Goal: Information Seeking & Learning: Learn about a topic

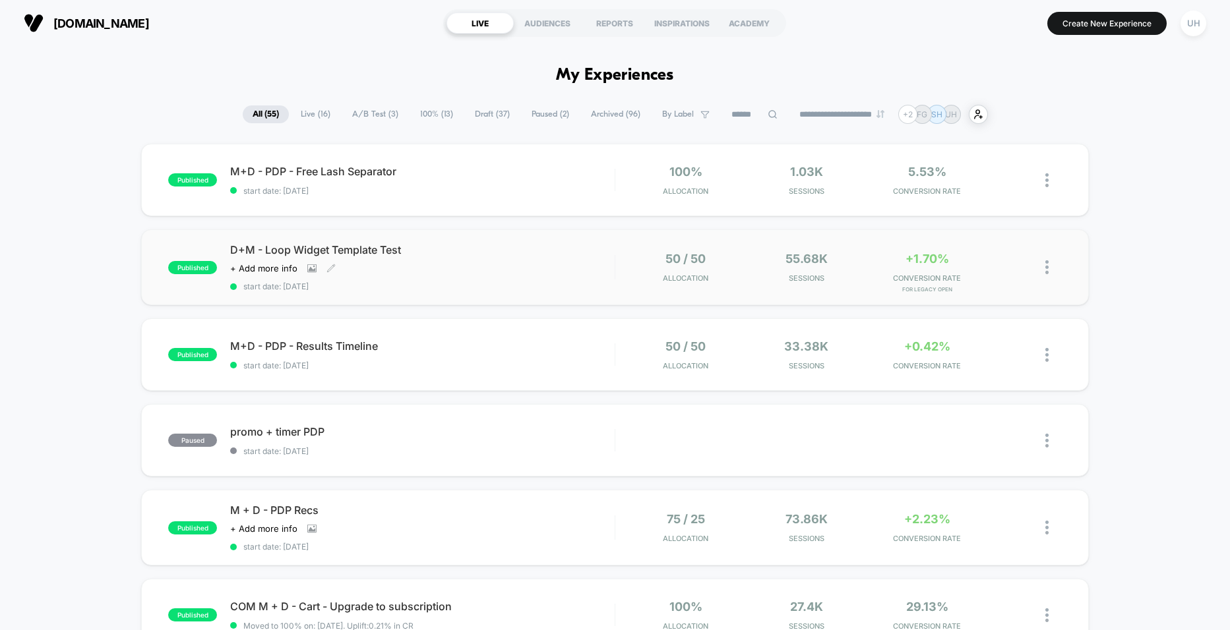
click at [530, 245] on span "D+M - Loop Widget Template Test" at bounding box center [422, 249] width 384 height 13
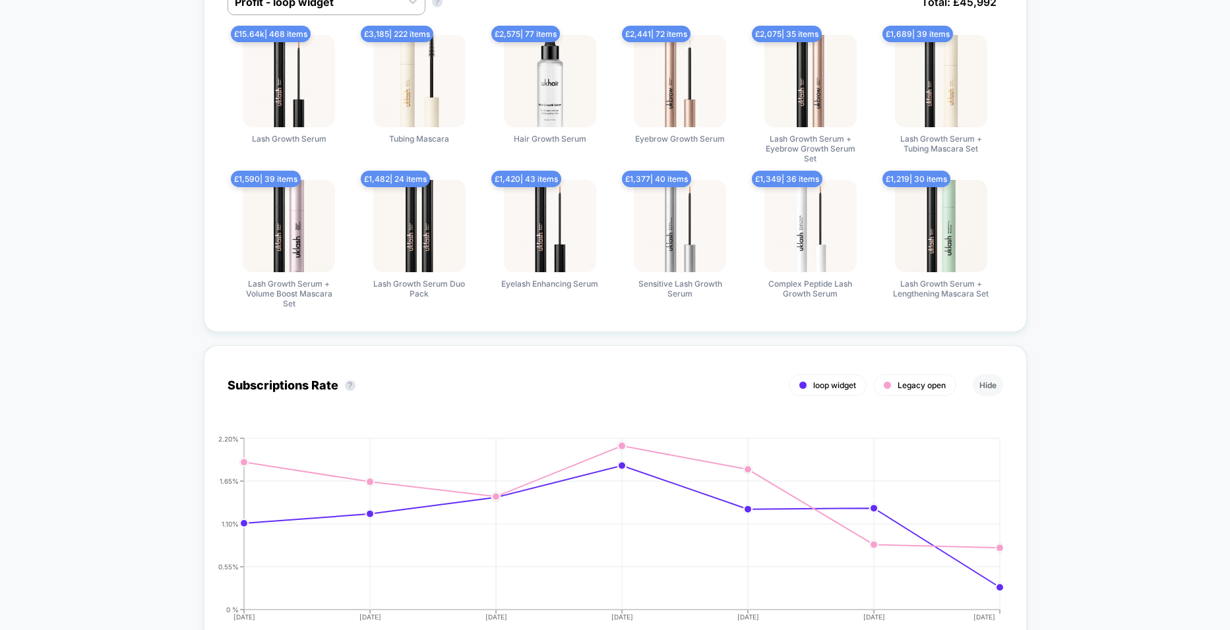
scroll to position [627, 0]
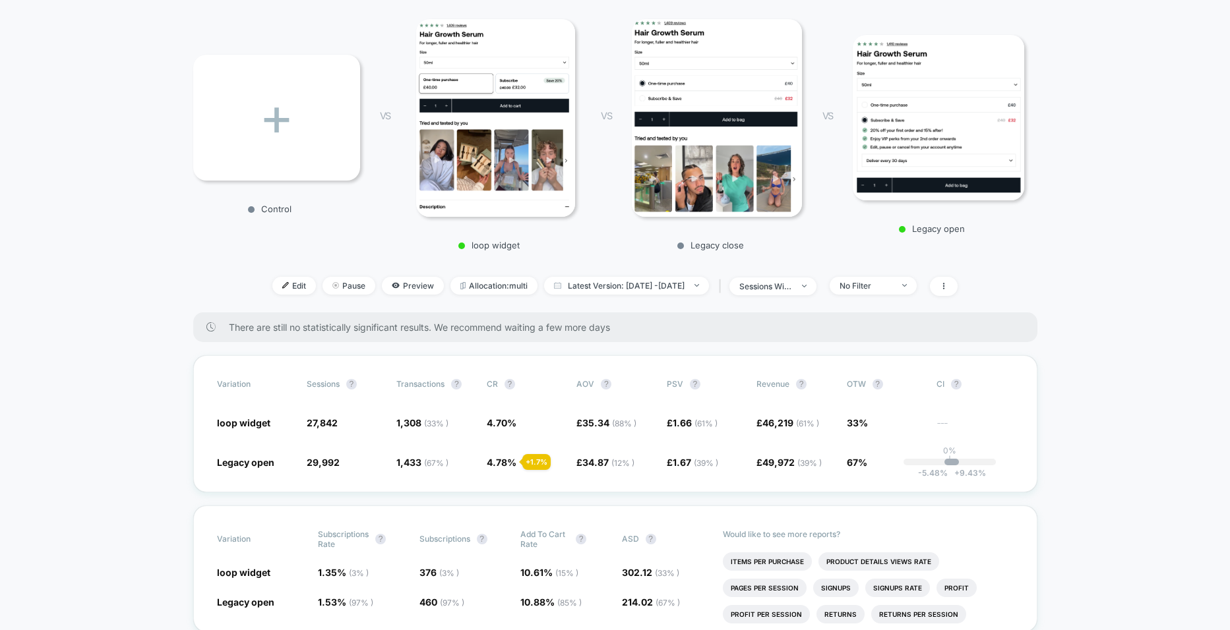
scroll to position [0, 0]
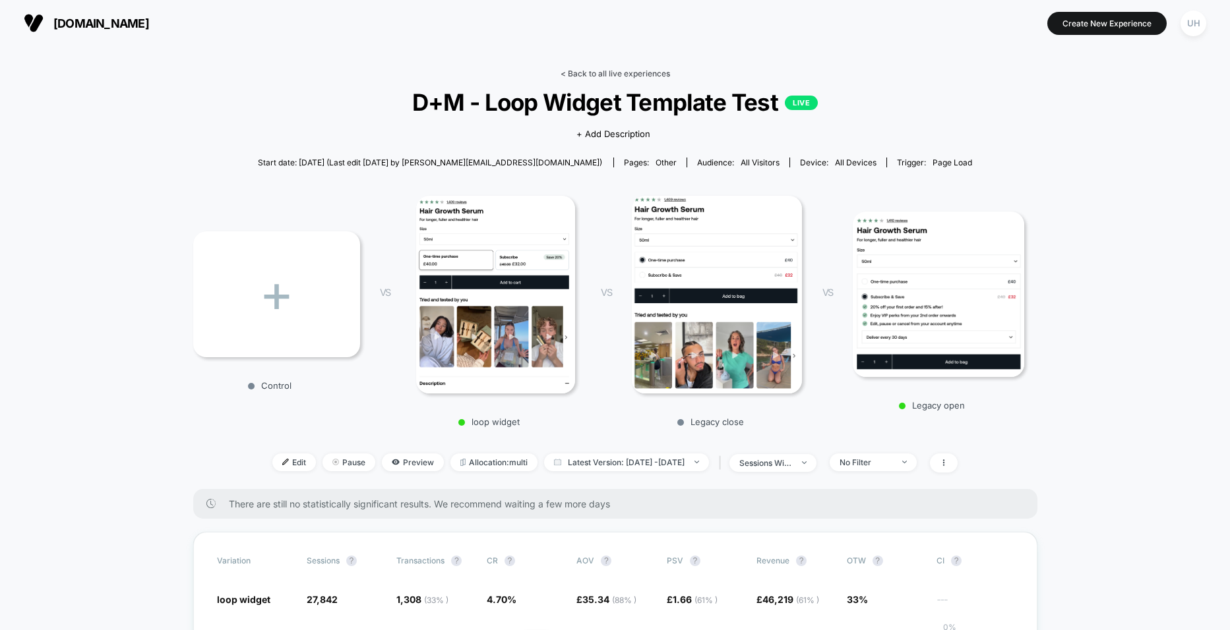
click at [607, 75] on link "< Back to all live experiences" at bounding box center [614, 74] width 109 height 10
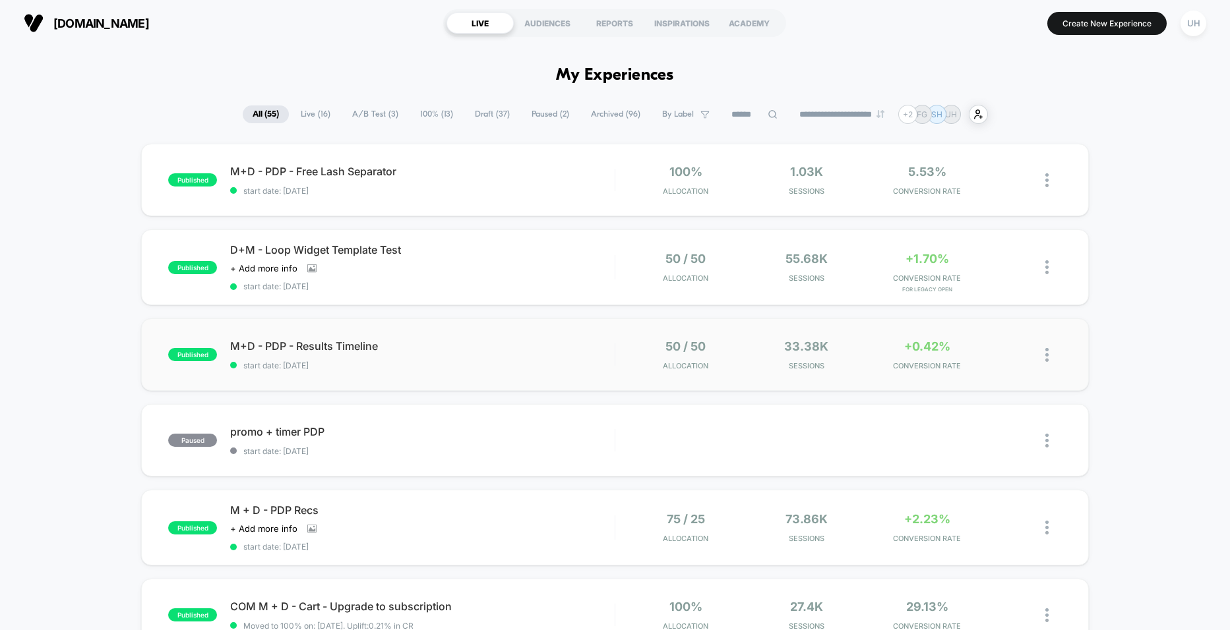
click at [510, 340] on span "M+D - PDP - Results Timeline" at bounding box center [422, 346] width 384 height 13
